Goal: Navigation & Orientation: Find specific page/section

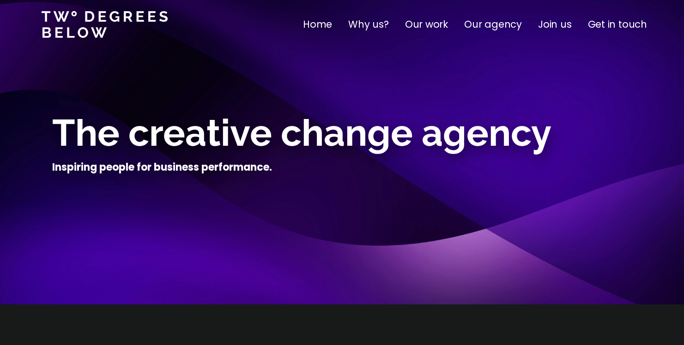
scroll to position [30, 0]
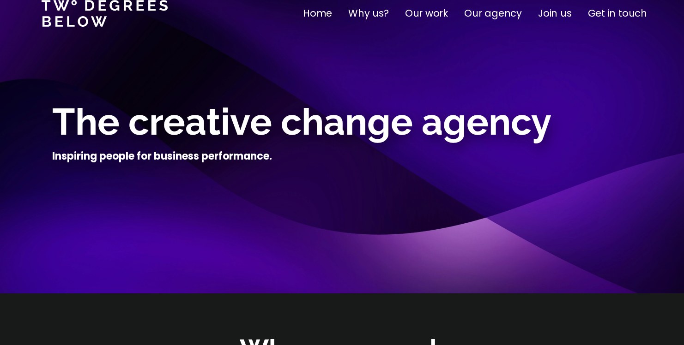
click at [487, 12] on p "Our agency" at bounding box center [493, 13] width 58 height 15
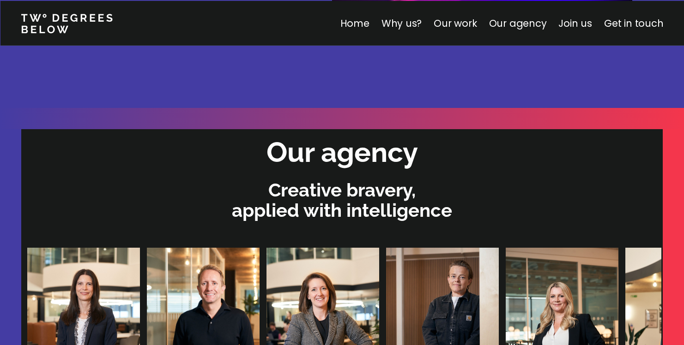
scroll to position [1961, 0]
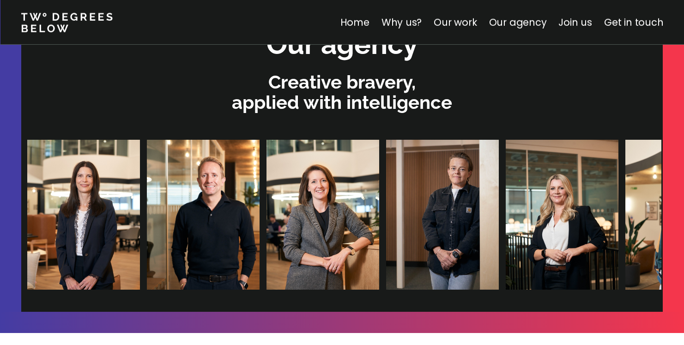
click at [251, 216] on img at bounding box center [306, 215] width 113 height 150
click at [342, 214] on img at bounding box center [388, 215] width 113 height 150
click at [342, 103] on p "Creative bravery, applied with intelligence" at bounding box center [342, 92] width 632 height 41
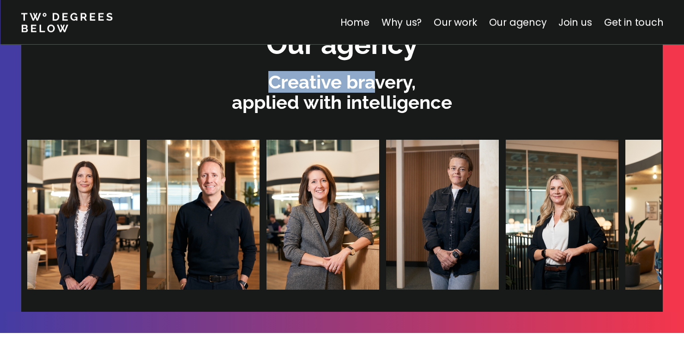
drag, startPoint x: 366, startPoint y: 78, endPoint x: 348, endPoint y: 66, distance: 20.7
click at [348, 66] on div "Our agency Creative bravery, applied with intelligence" at bounding box center [342, 166] width 632 height 291
click at [348, 66] on div at bounding box center [342, 84] width 632 height 36
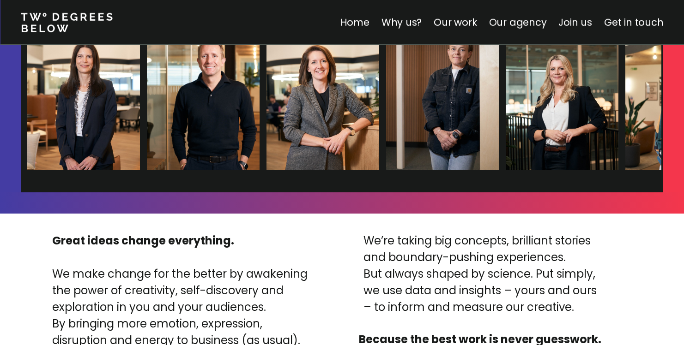
scroll to position [2151, 0]
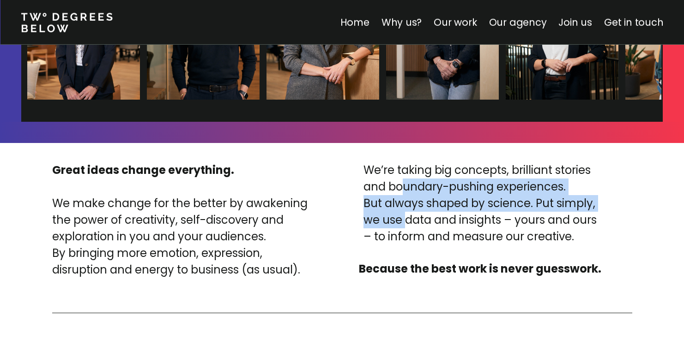
click at [402, 216] on p "We’re taking big concepts, brilliant stories and boundary-pushing experiences. …" at bounding box center [479, 203] width 233 height 83
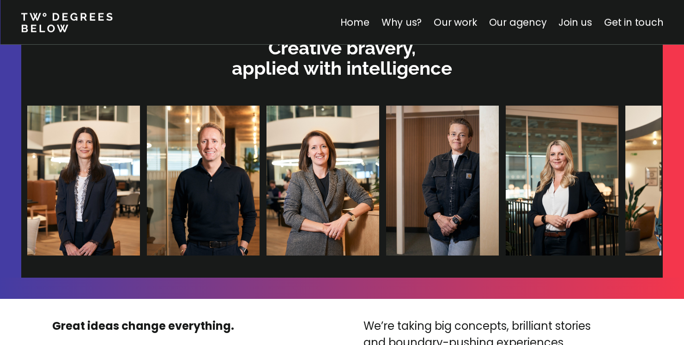
scroll to position [1908, 0]
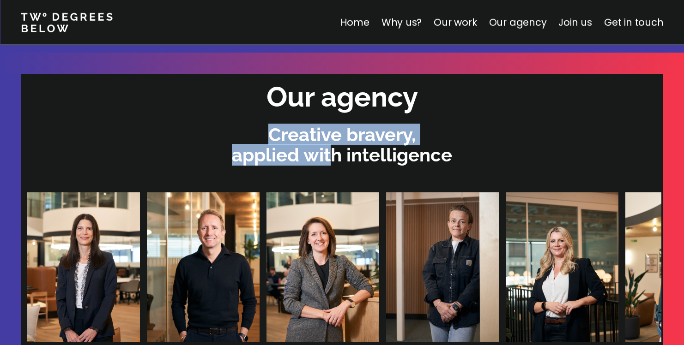
drag, startPoint x: 331, startPoint y: 149, endPoint x: 308, endPoint y: 118, distance: 38.3
click at [308, 118] on div "Our agency Creative bravery, applied with intelligence" at bounding box center [342, 219] width 632 height 291
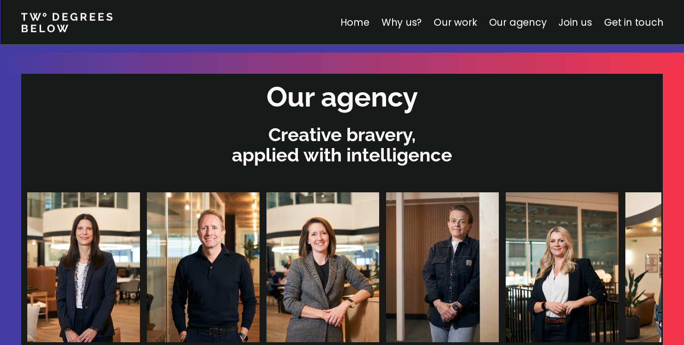
click at [310, 121] on div "Our agency Creative bravery, applied with intelligence" at bounding box center [342, 219] width 632 height 291
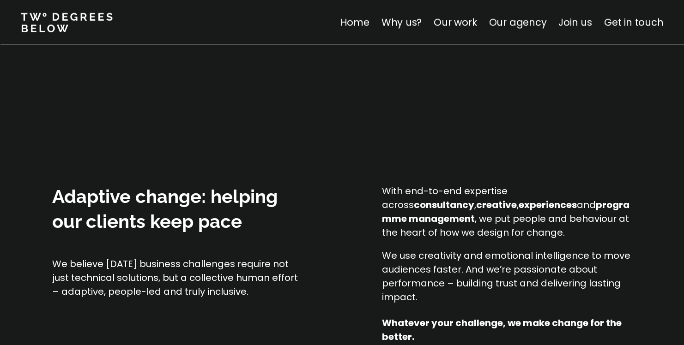
scroll to position [680, 0]
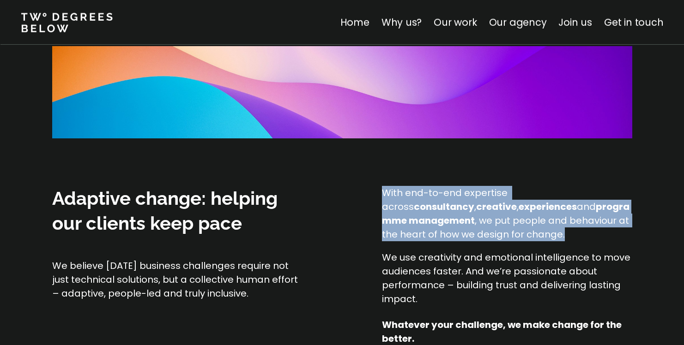
drag, startPoint x: 384, startPoint y: 190, endPoint x: 515, endPoint y: 242, distance: 141.7
click at [515, 242] on div "With end-to-end expertise across consultancy , creative , experiences and progr…" at bounding box center [507, 246] width 250 height 120
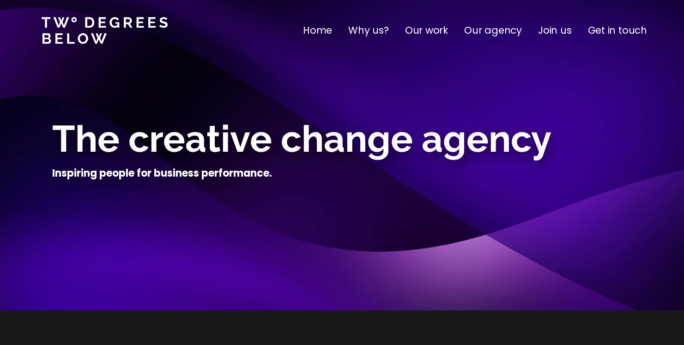
scroll to position [0, 0]
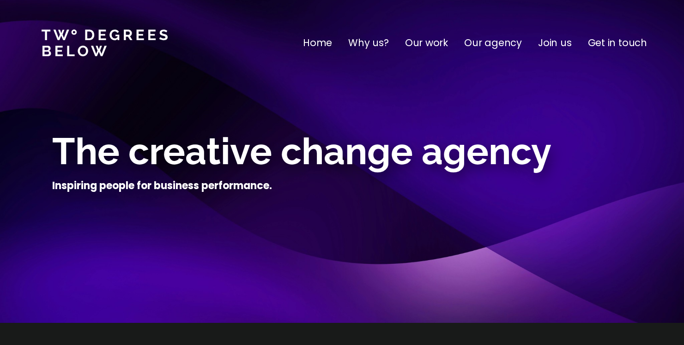
click at [358, 41] on p "Why us?" at bounding box center [368, 43] width 41 height 15
click at [418, 42] on p "Our work" at bounding box center [426, 43] width 43 height 15
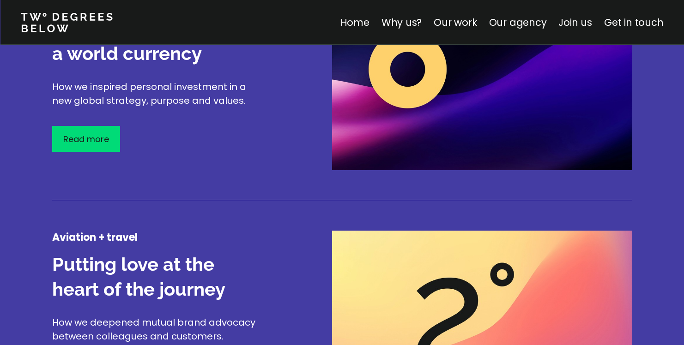
scroll to position [1227, 0]
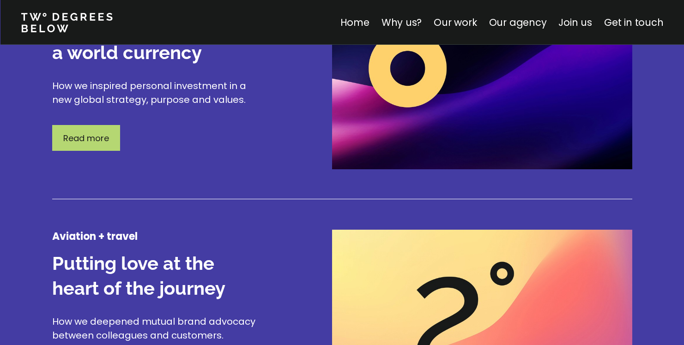
click at [90, 141] on p "Read more" at bounding box center [86, 138] width 46 height 12
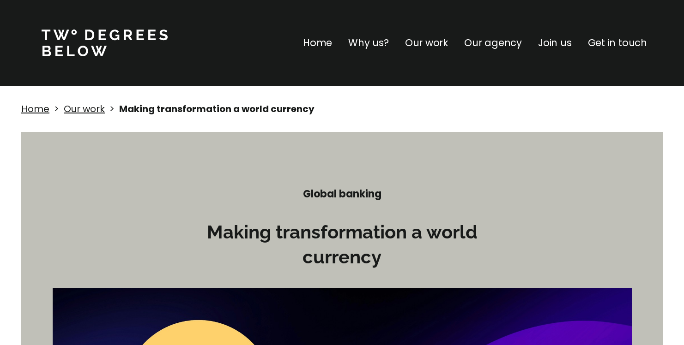
click at [442, 43] on p "Our work" at bounding box center [426, 43] width 43 height 15
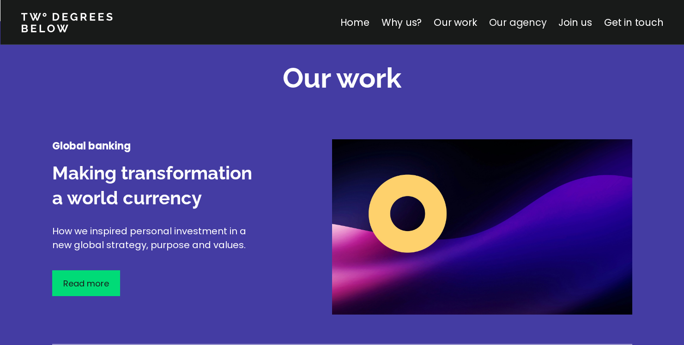
click at [501, 20] on link "Our agency" at bounding box center [517, 22] width 58 height 13
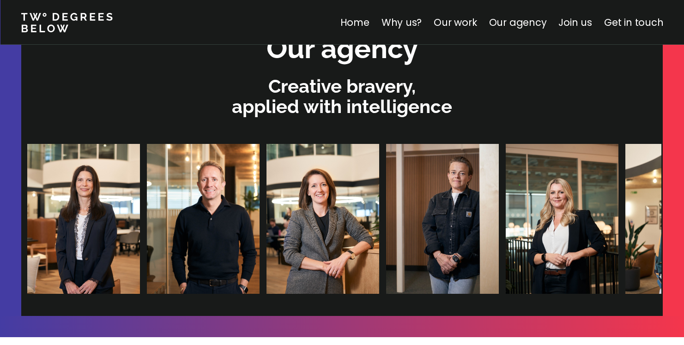
scroll to position [1961, 0]
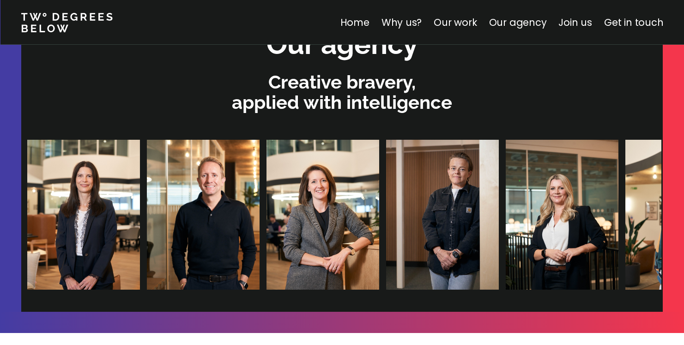
click at [317, 189] on img at bounding box center [309, 215] width 113 height 150
click at [317, 99] on p "Creative bravery, applied with intelligence" at bounding box center [342, 92] width 632 height 41
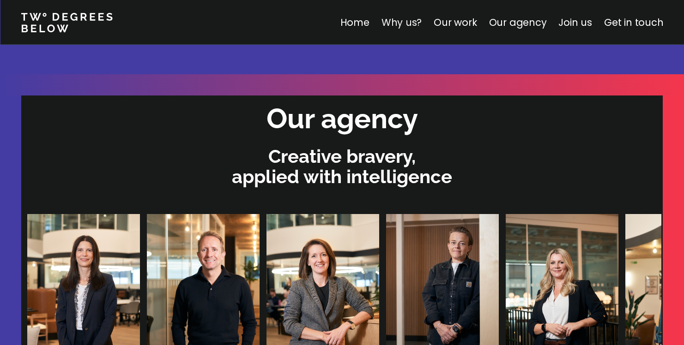
click at [413, 24] on link "Why us?" at bounding box center [401, 22] width 41 height 13
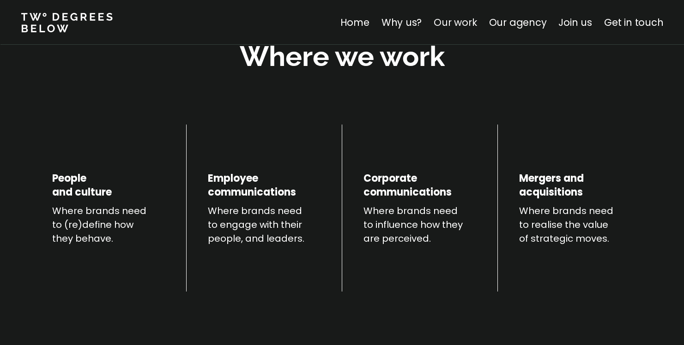
click at [450, 20] on link "Our work" at bounding box center [454, 22] width 43 height 13
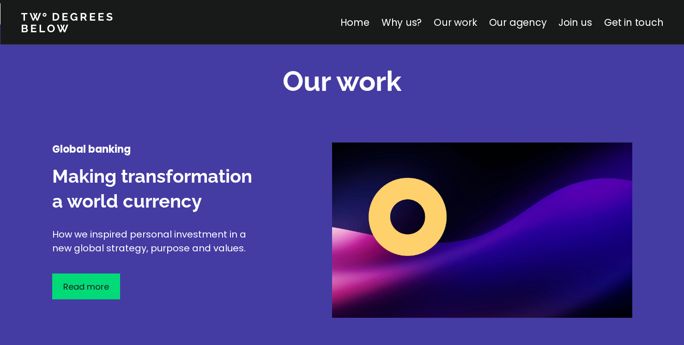
scroll to position [1082, 0]
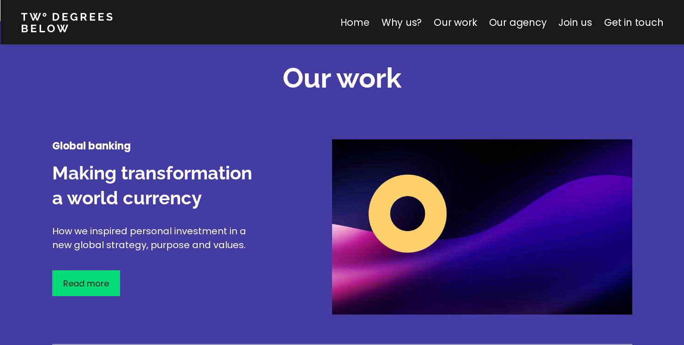
click at [367, 21] on link "Home" at bounding box center [354, 22] width 29 height 13
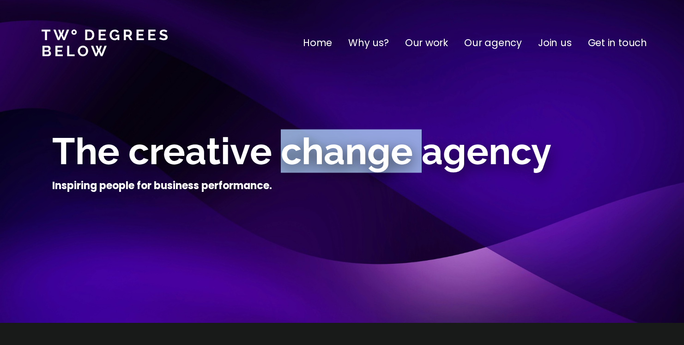
drag, startPoint x: 432, startPoint y: 156, endPoint x: 288, endPoint y: 158, distance: 144.0
click at [288, 158] on span "The creative change agency" at bounding box center [301, 151] width 499 height 43
click at [303, 158] on span "The creative change agency" at bounding box center [301, 151] width 499 height 43
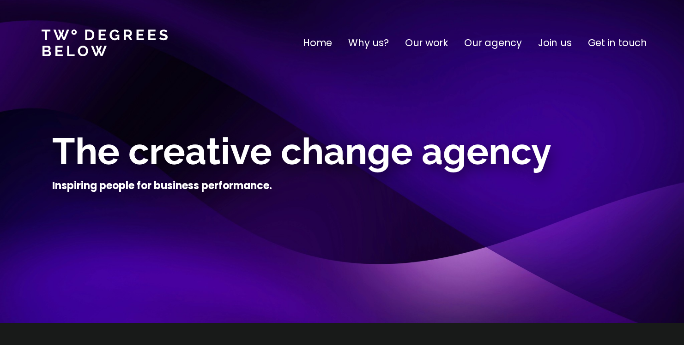
click at [309, 40] on nav "Home Why us? Our work Our agency Join us Get in touch" at bounding box center [342, 43] width 684 height 86
click at [315, 42] on p "Home" at bounding box center [317, 43] width 29 height 15
click at [362, 44] on p "Why us?" at bounding box center [368, 43] width 41 height 15
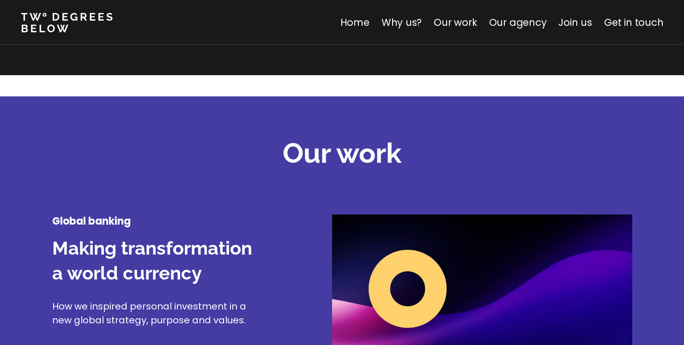
scroll to position [1023, 0]
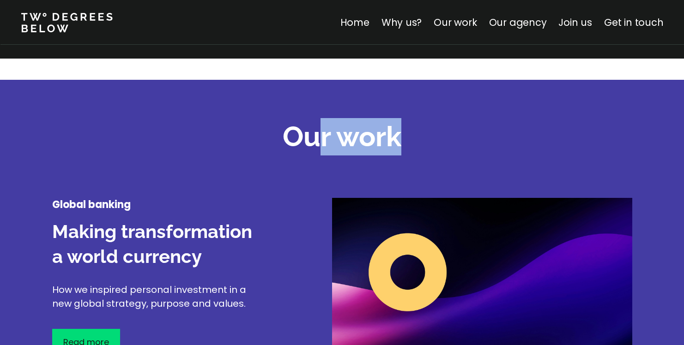
drag, startPoint x: 396, startPoint y: 140, endPoint x: 312, endPoint y: 137, distance: 84.5
click at [312, 137] on h2 "Our work" at bounding box center [342, 136] width 119 height 37
drag, startPoint x: 307, startPoint y: 139, endPoint x: 349, endPoint y: 140, distance: 41.6
click at [349, 140] on h2 "Our work" at bounding box center [342, 136] width 119 height 37
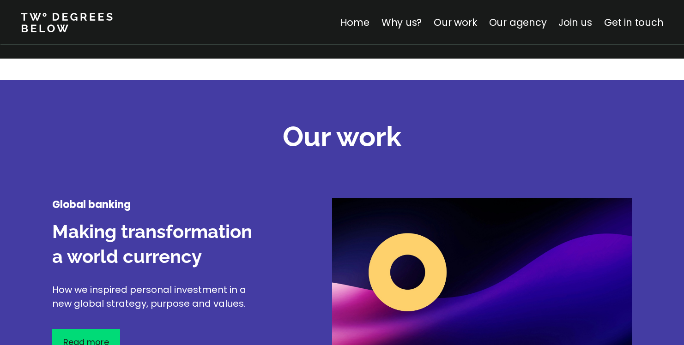
drag, startPoint x: 353, startPoint y: 140, endPoint x: 402, endPoint y: 143, distance: 49.5
click at [353, 140] on h2 "Our work" at bounding box center [342, 136] width 119 height 37
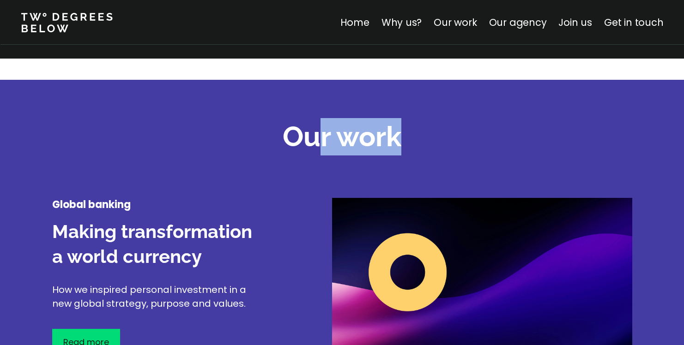
drag, startPoint x: 402, startPoint y: 143, endPoint x: 318, endPoint y: 138, distance: 84.6
click at [318, 138] on div "Our work" at bounding box center [342, 137] width 684 height 42
click at [314, 138] on h2 "Our work" at bounding box center [342, 136] width 119 height 37
drag, startPoint x: 287, startPoint y: 137, endPoint x: 388, endPoint y: 142, distance: 101.7
click at [388, 142] on h2 "Our work" at bounding box center [342, 136] width 119 height 37
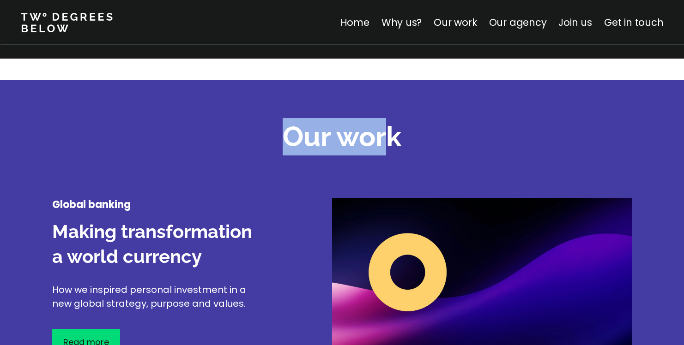
click at [388, 142] on h2 "Our work" at bounding box center [342, 136] width 119 height 37
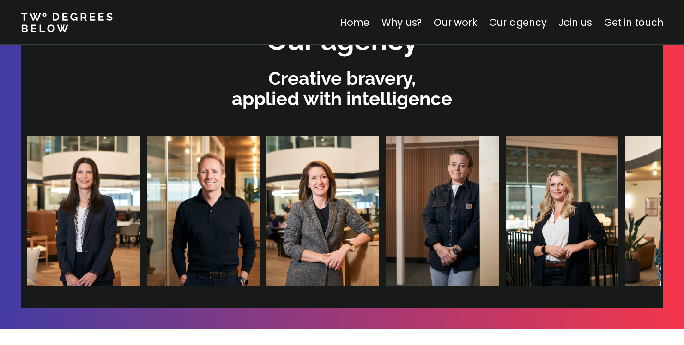
scroll to position [1978, 0]
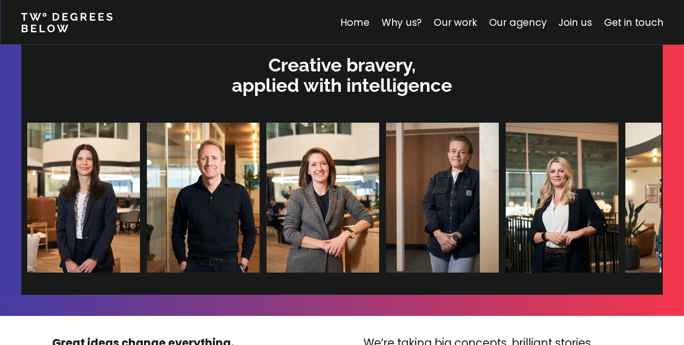
click at [371, 185] on img at bounding box center [405, 198] width 113 height 150
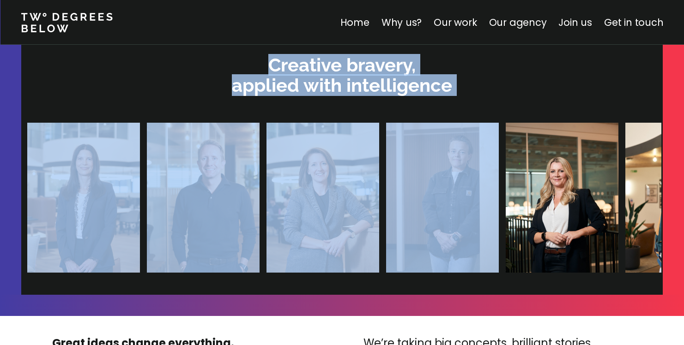
drag, startPoint x: 268, startPoint y: 70, endPoint x: 447, endPoint y: 99, distance: 181.8
click at [447, 99] on div "Our agency Creative bravery, applied with intelligence" at bounding box center [342, 149] width 632 height 291
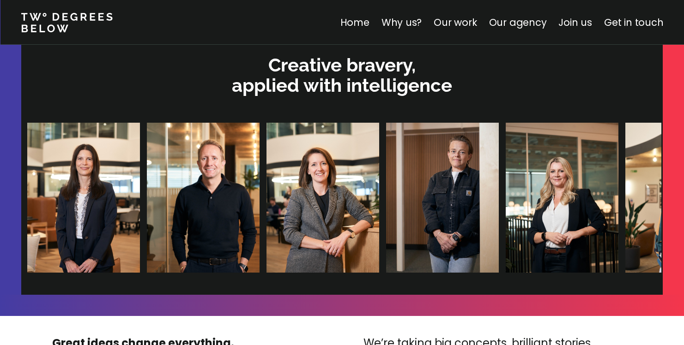
click at [459, 106] on ul at bounding box center [337, 198] width 629 height 186
click at [632, 19] on link "Get in touch" at bounding box center [633, 22] width 59 height 13
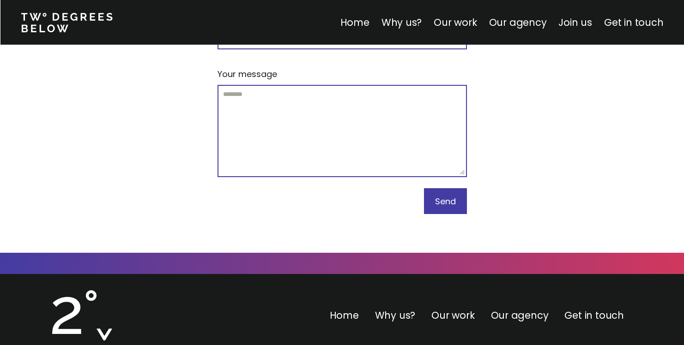
scroll to position [4011, 0]
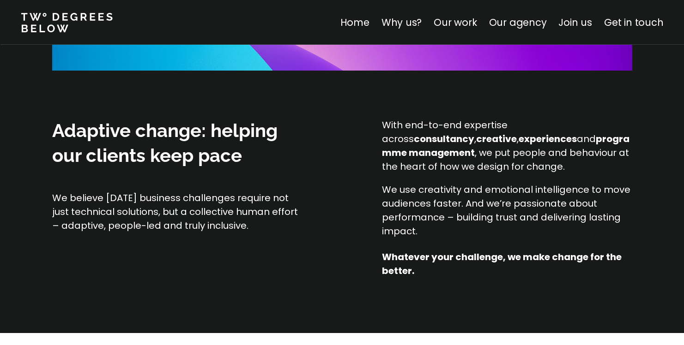
scroll to position [0, 0]
